Goal: Task Accomplishment & Management: Use online tool/utility

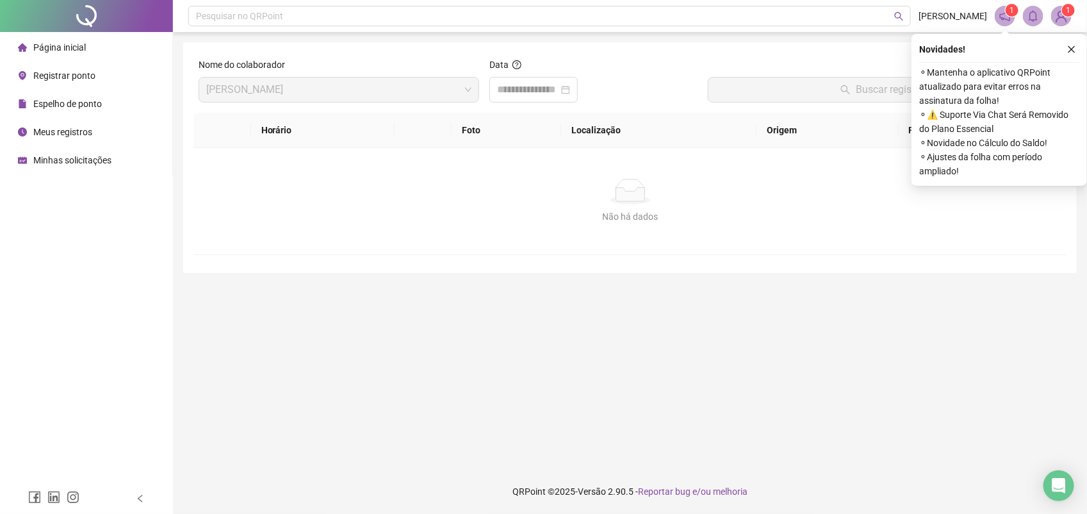
click at [81, 76] on span "Registrar ponto" at bounding box center [64, 75] width 62 height 10
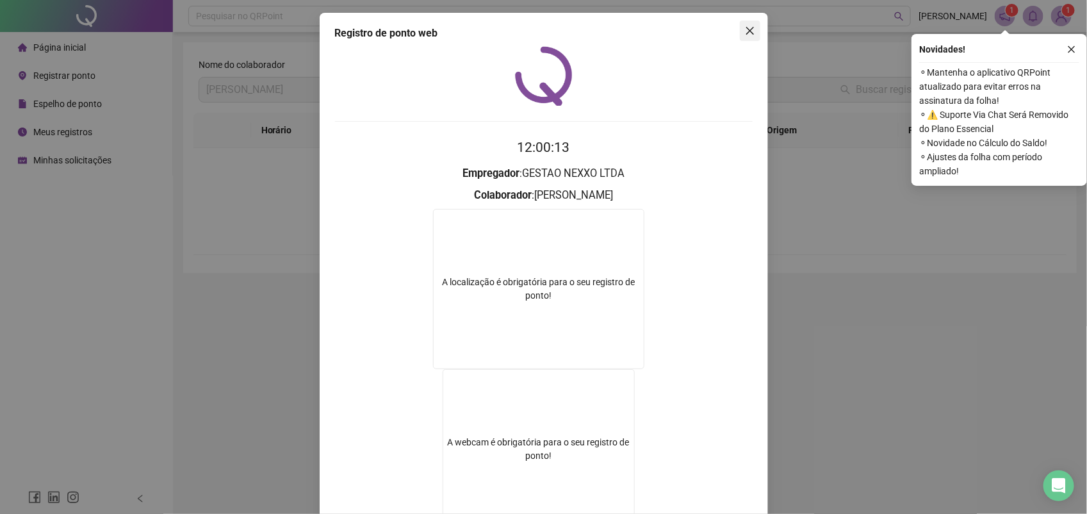
click at [745, 26] on icon "close" at bounding box center [750, 31] width 10 height 10
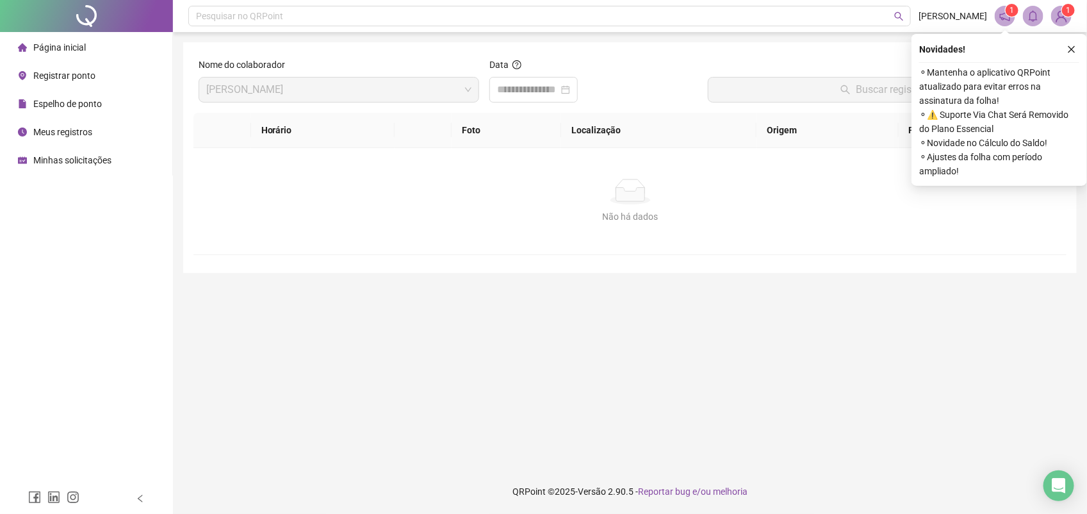
click at [70, 76] on span "Registrar ponto" at bounding box center [64, 75] width 62 height 10
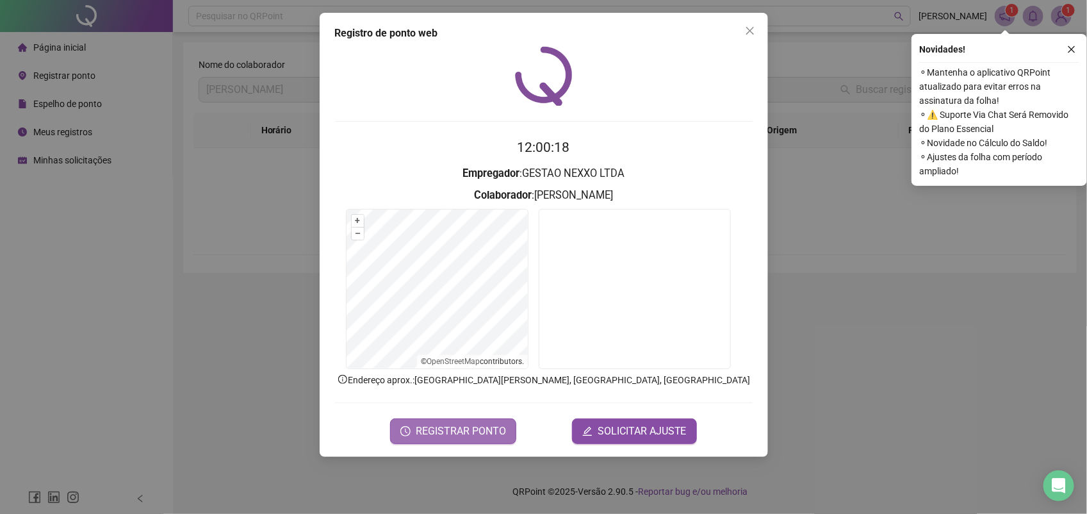
click at [463, 426] on span "REGISTRAR PONTO" at bounding box center [461, 430] width 90 height 15
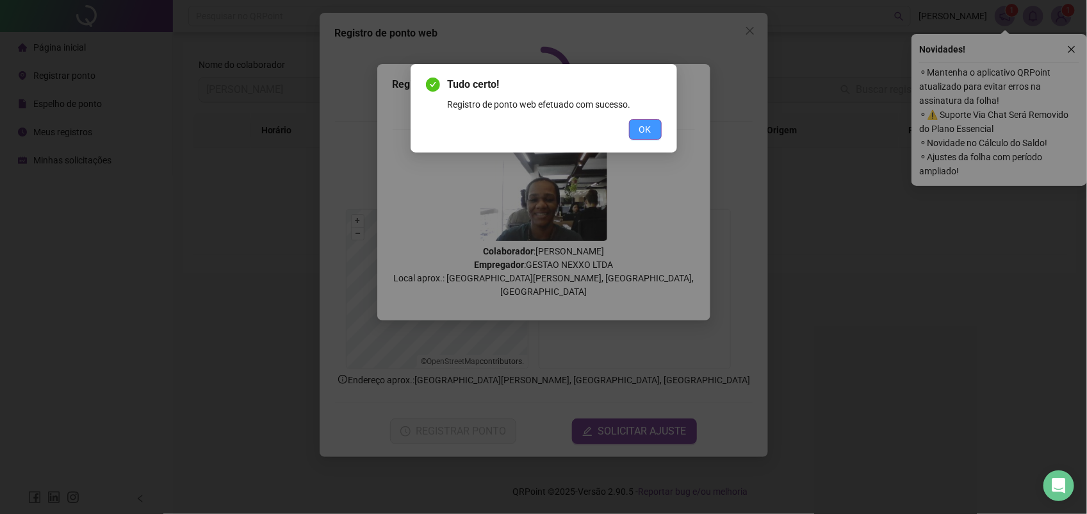
click at [635, 129] on button "OK" at bounding box center [645, 129] width 33 height 20
